Goal: Find specific page/section

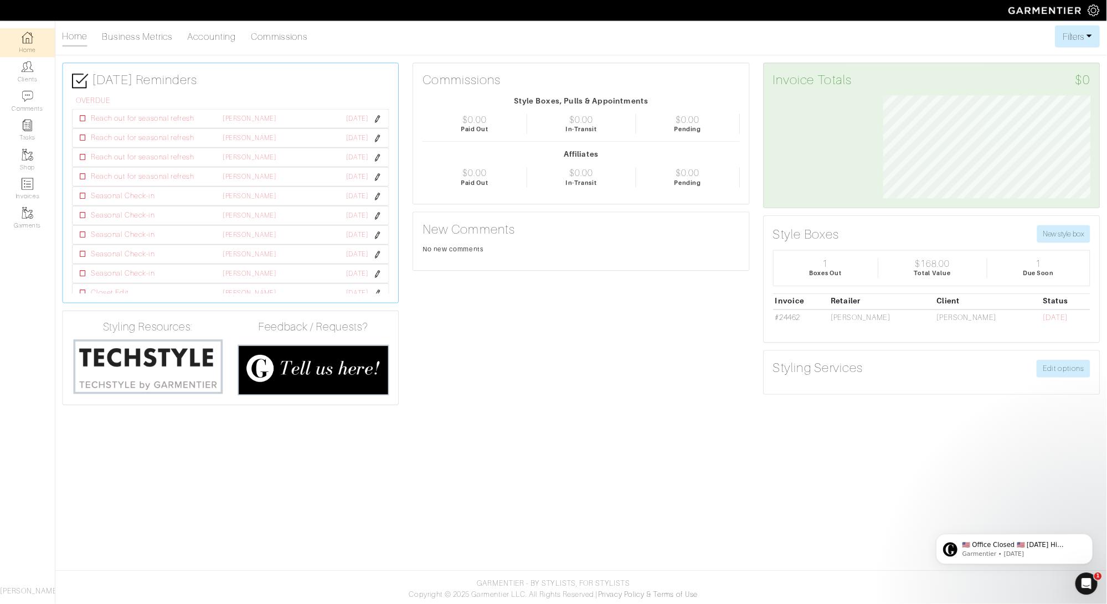
scroll to position [124, 265]
click at [41, 83] on link "Clients" at bounding box center [33, 86] width 66 height 35
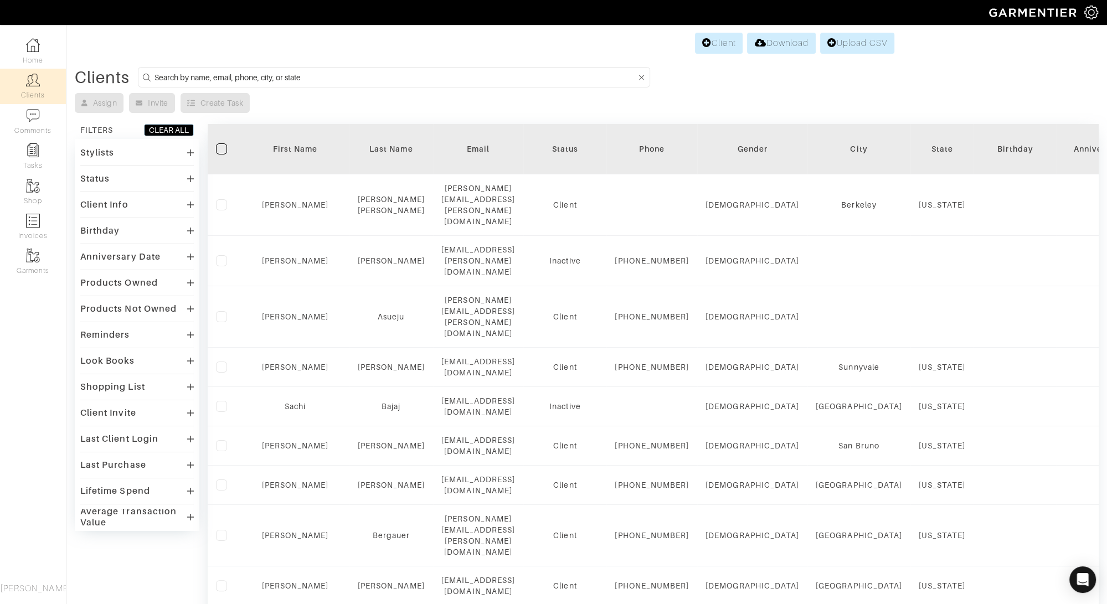
click at [233, 80] on input at bounding box center [395, 77] width 481 height 14
type input "jessica"
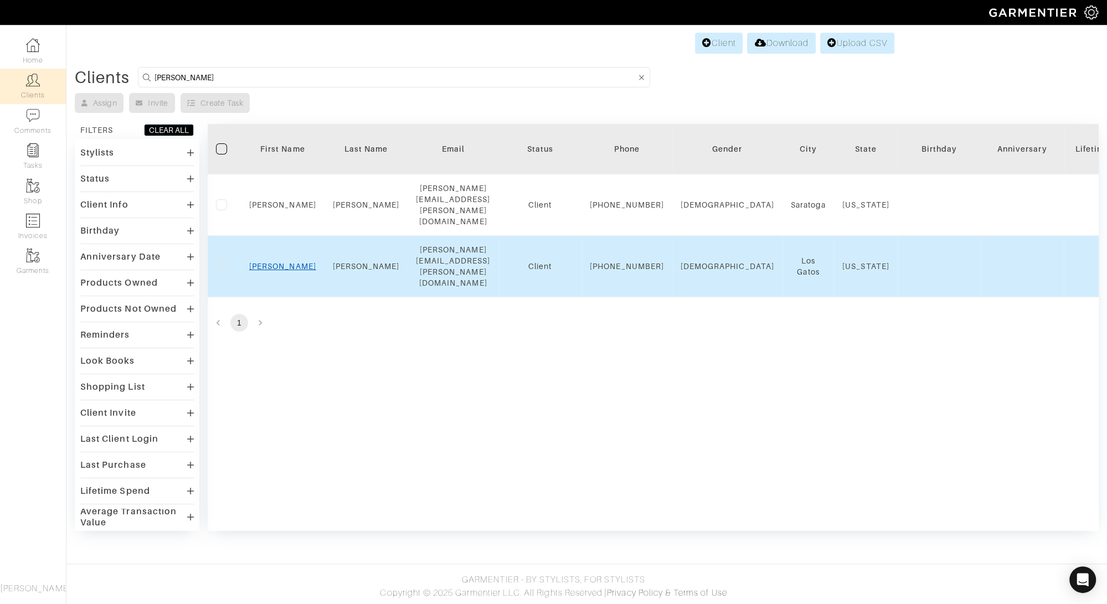
click at [290, 262] on link "Jessica" at bounding box center [282, 266] width 67 height 9
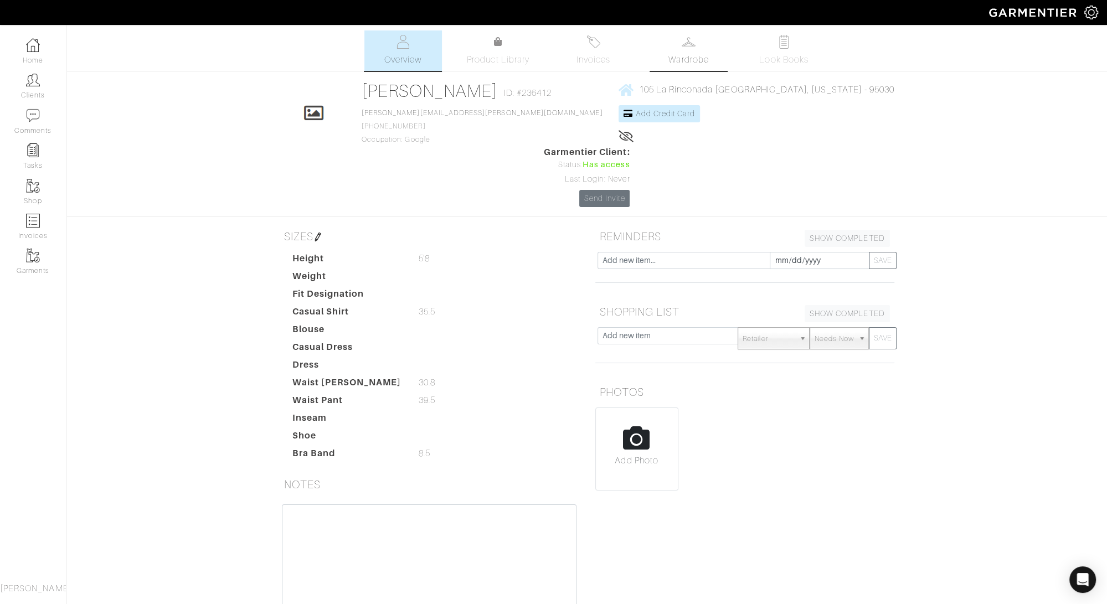
click at [677, 58] on span "Wardrobe" at bounding box center [688, 59] width 40 height 13
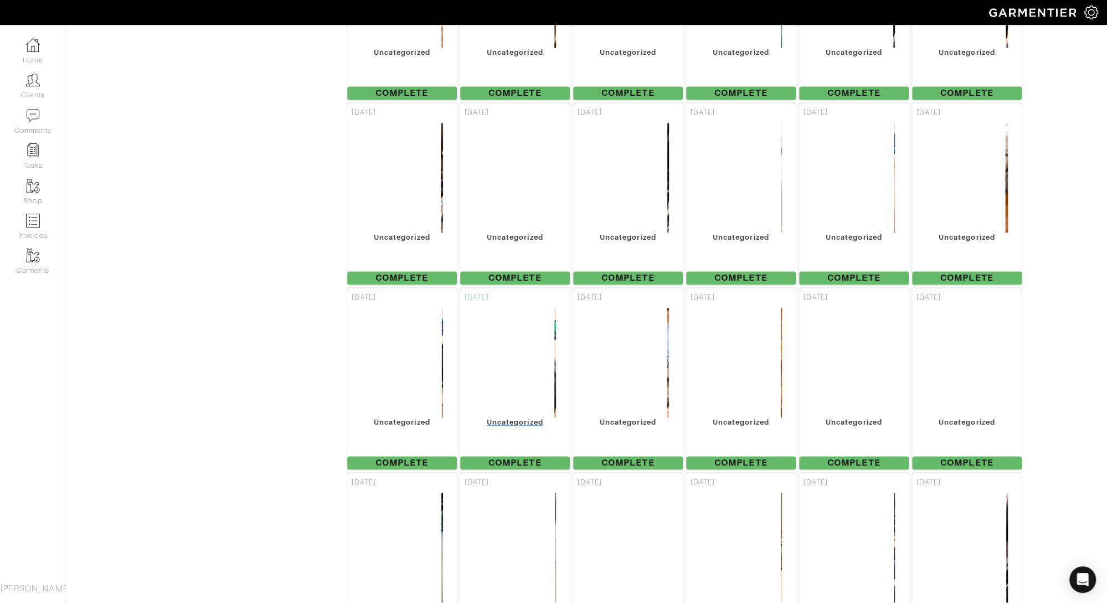
scroll to position [1626, 0]
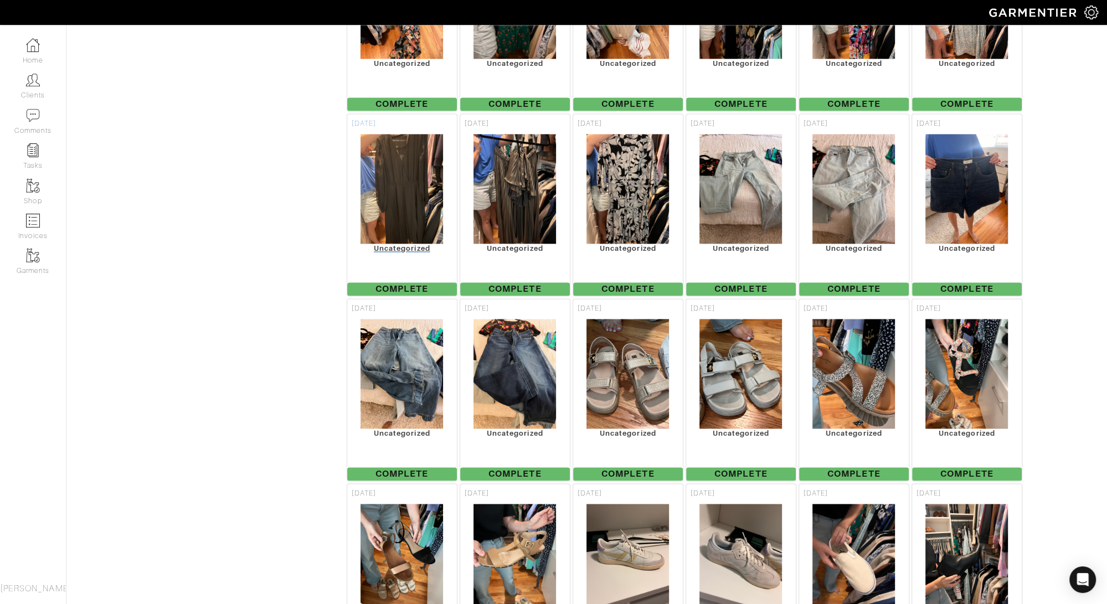
click at [402, 114] on div "[DATE]" at bounding box center [402, 123] width 110 height 19
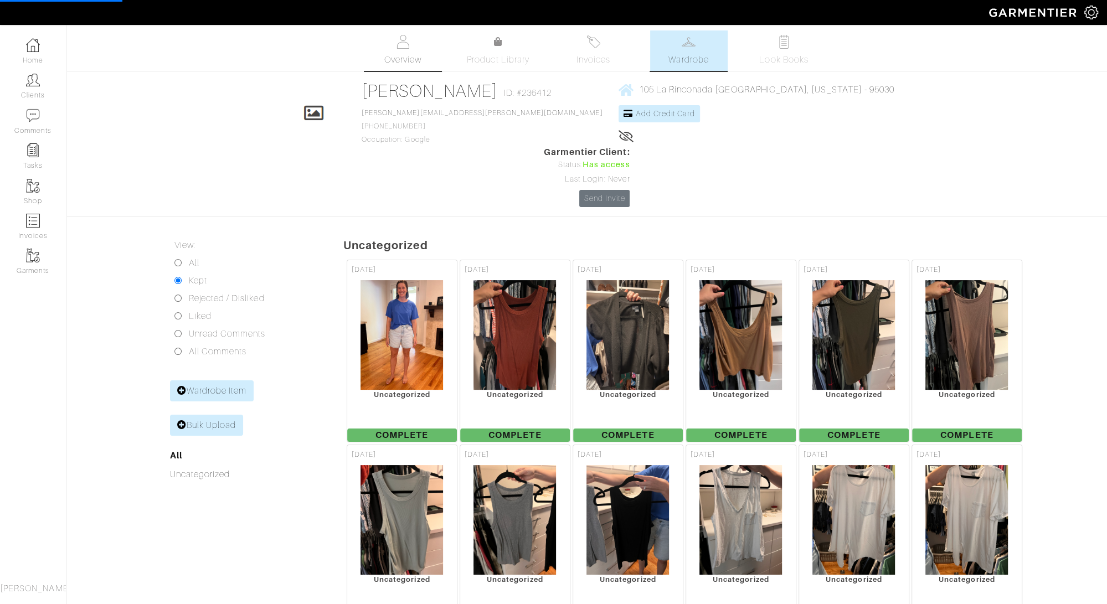
click at [404, 54] on span "Overview" at bounding box center [402, 59] width 37 height 13
